Goal: Use online tool/utility: Utilize a website feature to perform a specific function

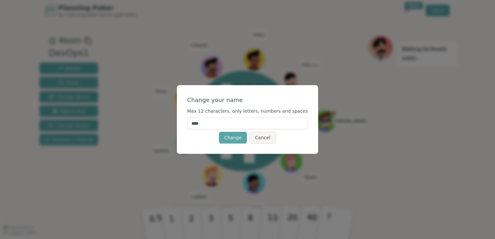
click at [217, 124] on input "****" at bounding box center [247, 124] width 121 height 12
type input "***"
click at [234, 136] on button "Change" at bounding box center [233, 138] width 28 height 12
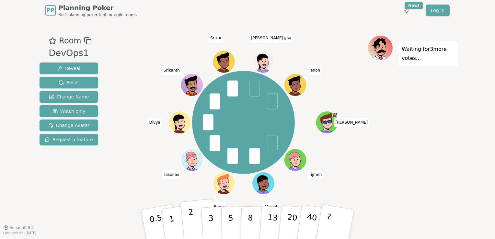
click at [196, 223] on button "2" at bounding box center [198, 225] width 37 height 52
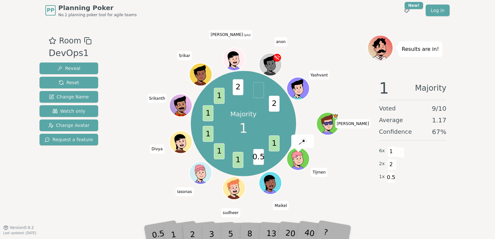
click at [168, 233] on div "0.5" at bounding box center [159, 225] width 23 height 26
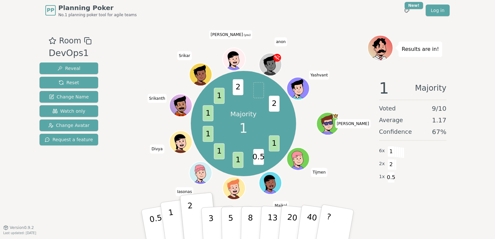
click at [174, 231] on p "1" at bounding box center [173, 225] width 10 height 35
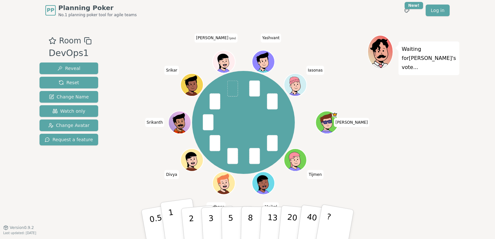
click at [177, 224] on button "1" at bounding box center [179, 224] width 39 height 52
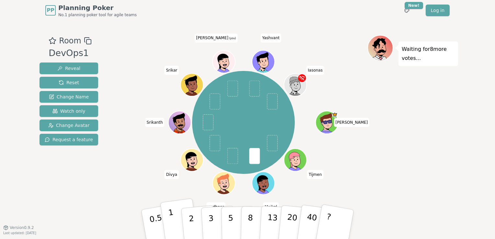
click at [170, 221] on p "1" at bounding box center [173, 225] width 10 height 35
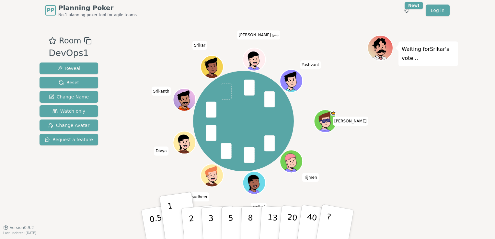
click at [432, 178] on div "Waiting for [PERSON_NAME] 's vote..." at bounding box center [412, 124] width 91 height 178
click at [215, 218] on button "3" at bounding box center [218, 224] width 35 height 51
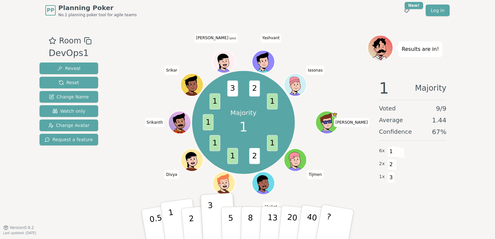
click at [176, 233] on button "1" at bounding box center [179, 224] width 39 height 52
